Goal: Navigation & Orientation: Find specific page/section

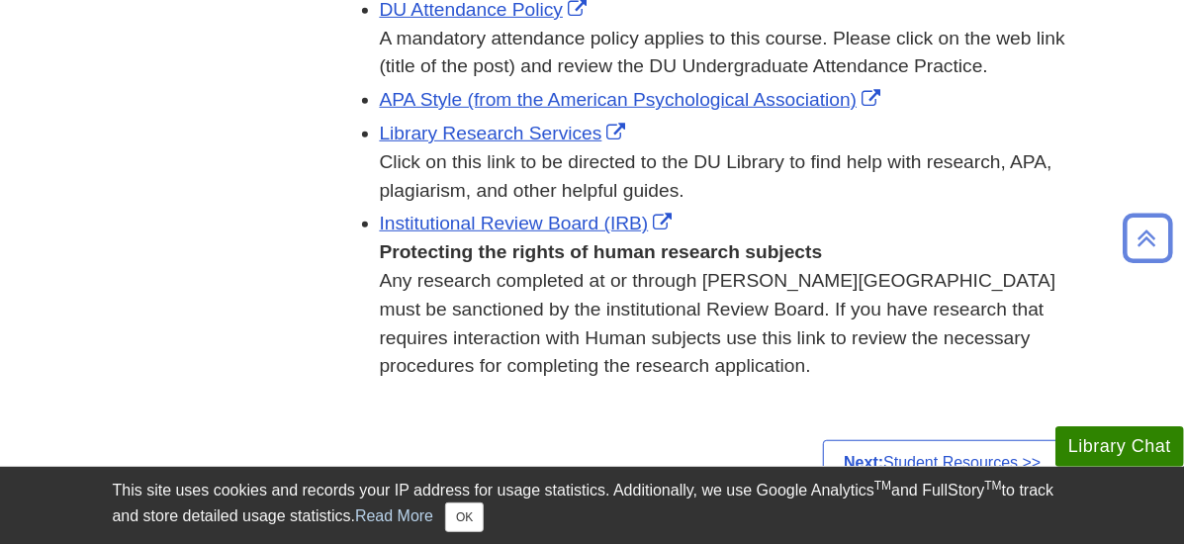
scroll to position [500, 0]
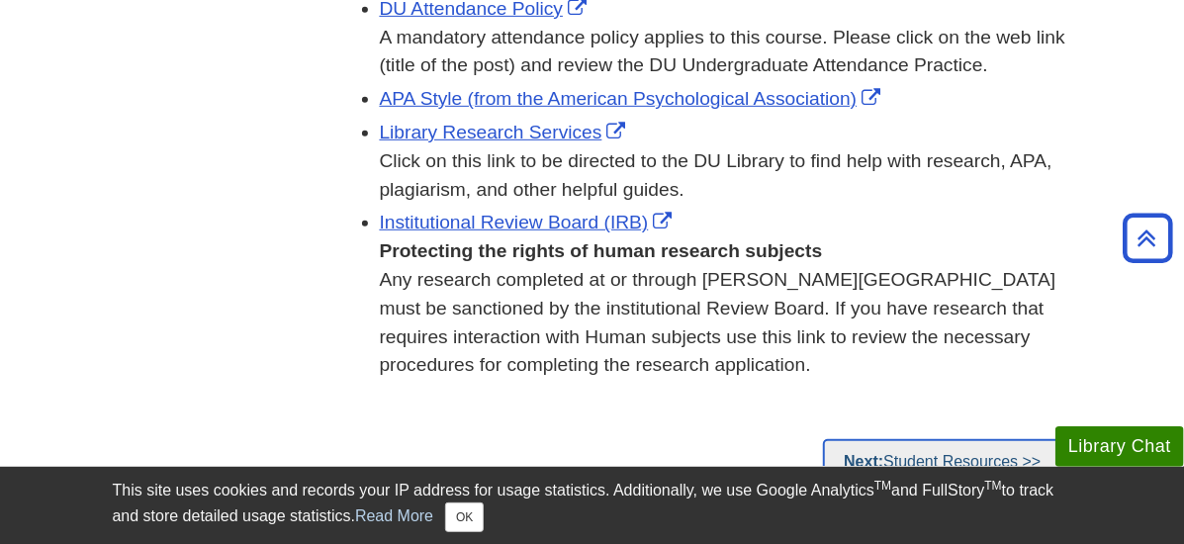
click at [1041, 439] on link "Next: Student Resources >>" at bounding box center [942, 461] width 238 height 45
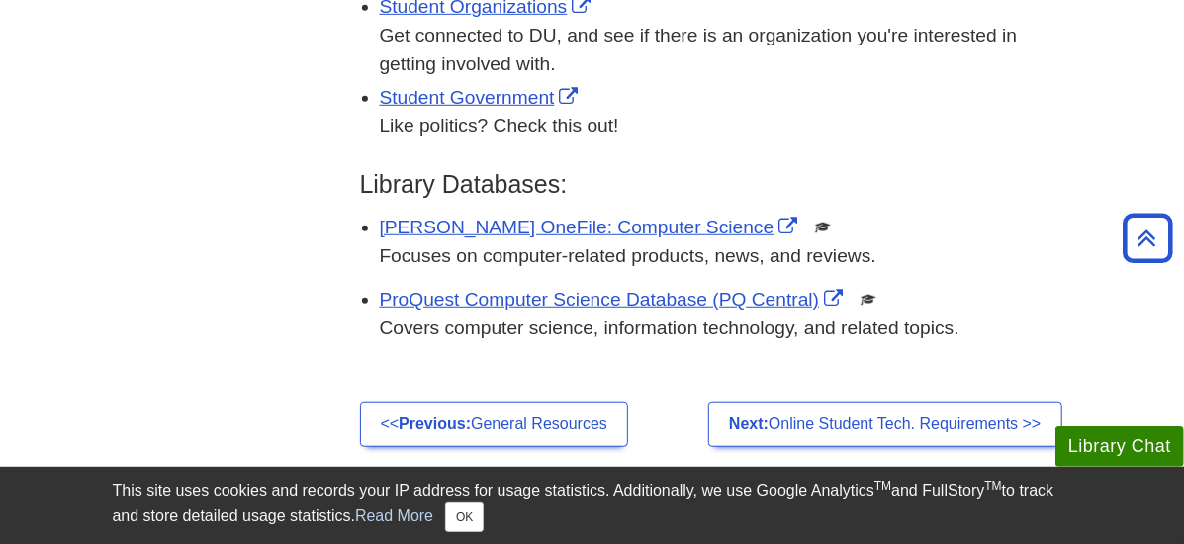
scroll to position [593, 0]
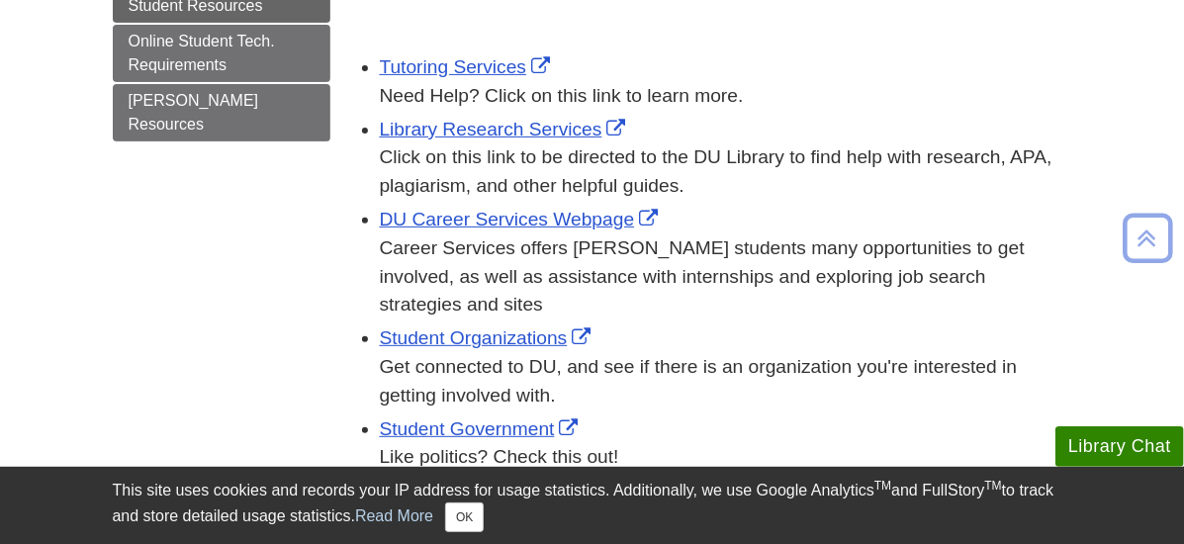
click at [1027, 415] on div "Student Government Like politics? Check this out!" at bounding box center [726, 443] width 692 height 57
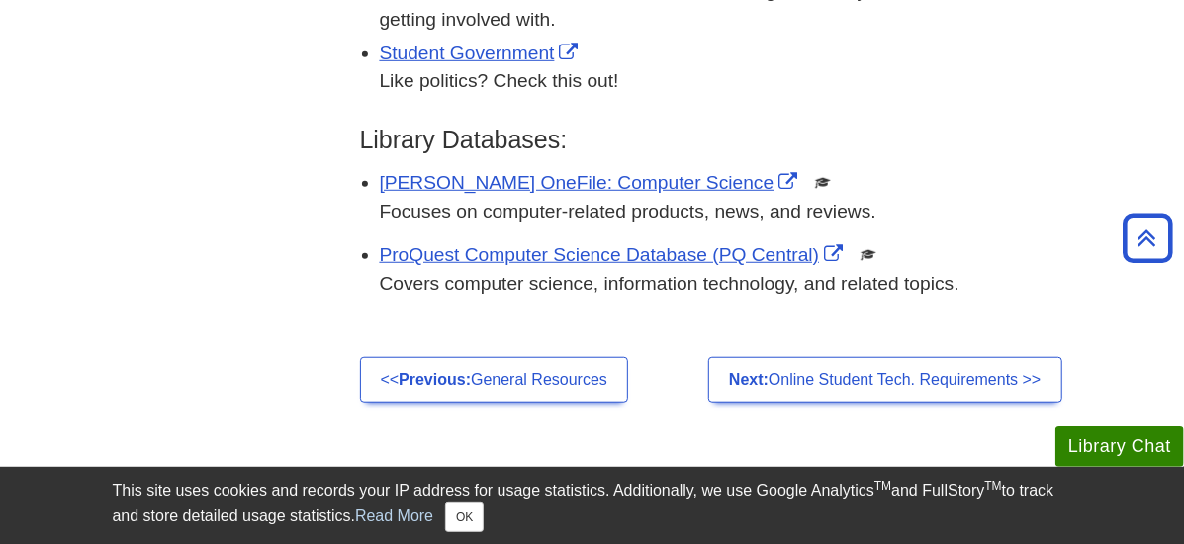
scroll to position [639, 2]
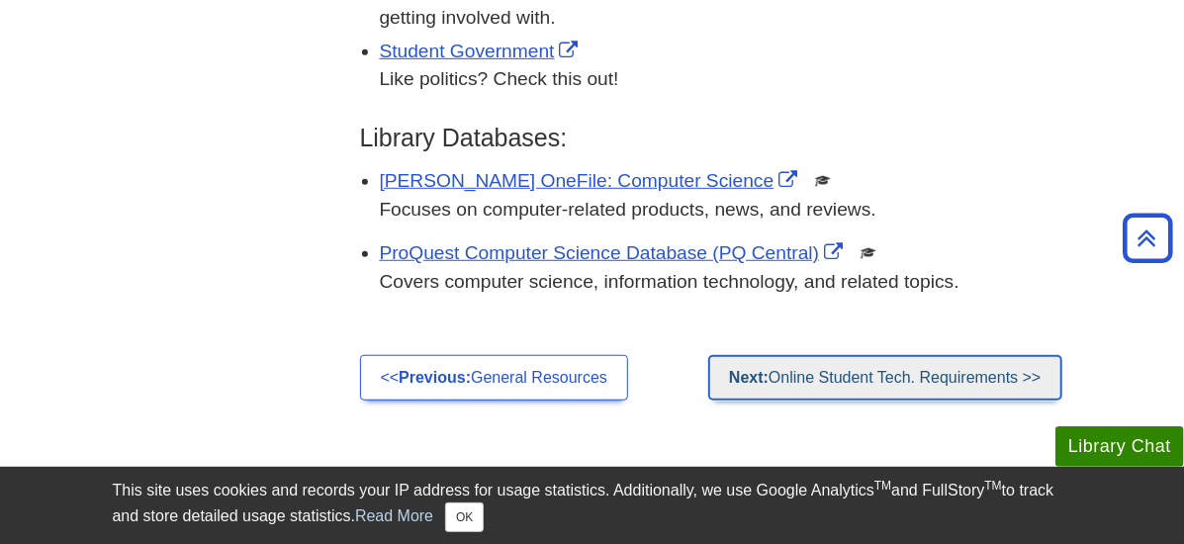
click at [959, 355] on link "Next: Online Student Tech. Requirements >>" at bounding box center [884, 377] width 353 height 45
